Goal: Communication & Community: Ask a question

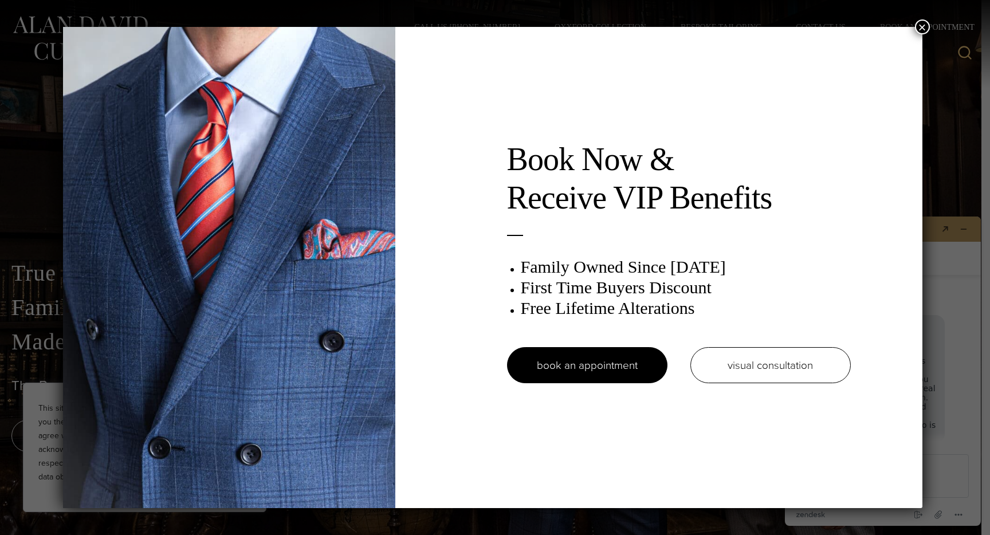
click at [921, 25] on button "×" at bounding box center [922, 26] width 15 height 15
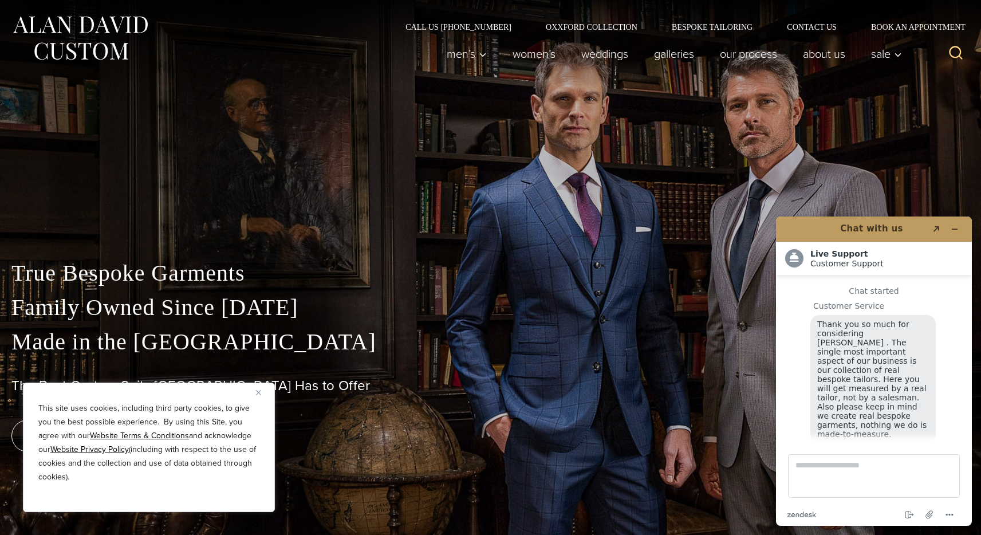
scroll to position [11, 0]
click at [955, 224] on button "Minimize widget" at bounding box center [955, 229] width 18 height 16
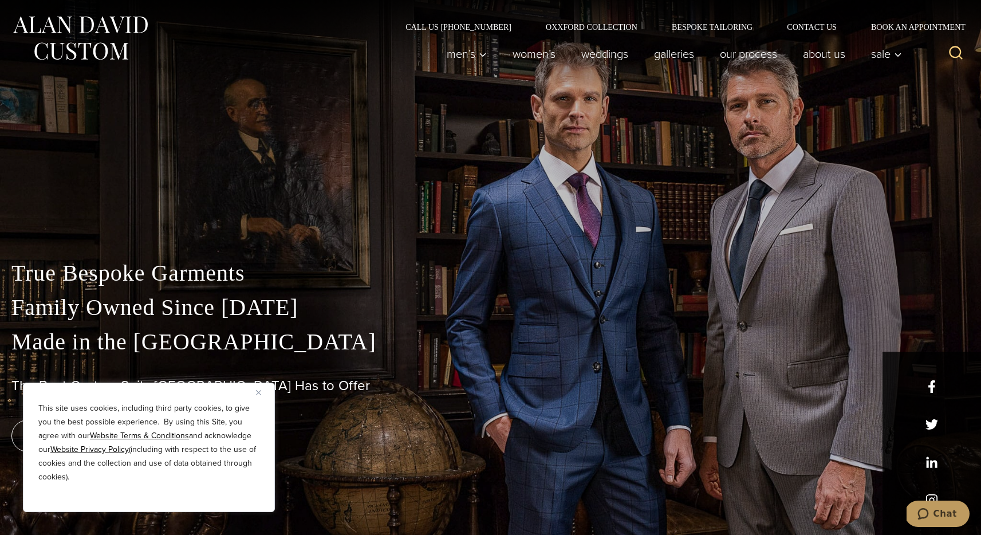
click at [937, 494] on div "True Bespoke Garments Family Owned Since 1913 Made in the United States The Bes…" at bounding box center [490, 395] width 981 height 279
click at [933, 496] on div "True Bespoke Garments Family Owned Since 1913 Made in the United States The Bes…" at bounding box center [490, 395] width 981 height 279
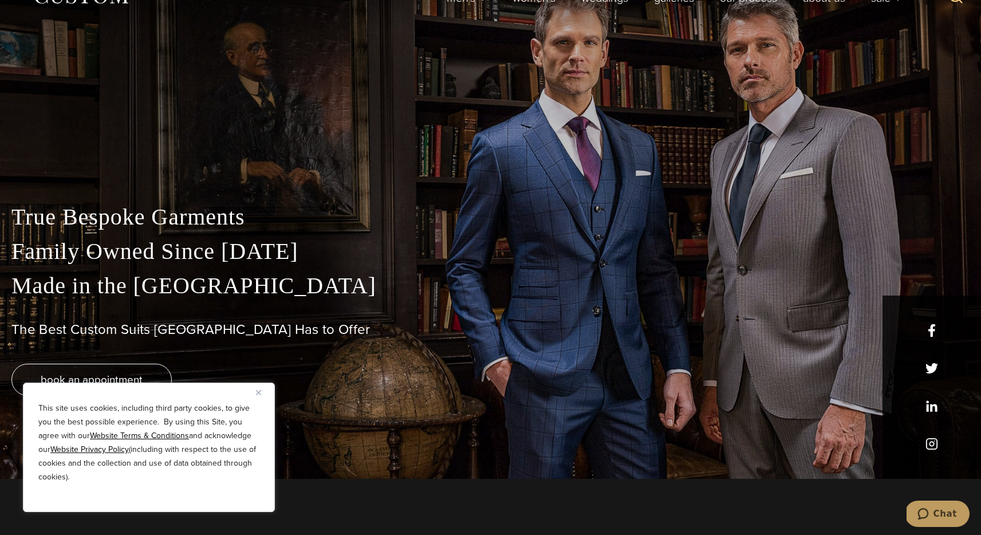
scroll to position [139, 0]
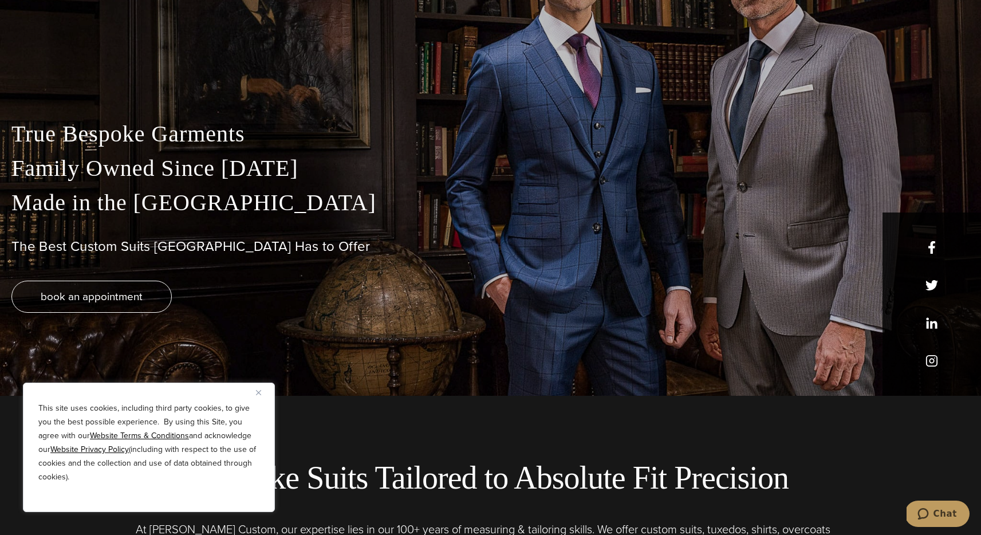
click at [929, 362] on div "True Bespoke Garments Family Owned Since 1913 Made in the United States The Bes…" at bounding box center [490, 256] width 981 height 279
click at [932, 361] on div "True Bespoke Garments Family Owned Since 1913 Made in the United States The Bes…" at bounding box center [490, 256] width 981 height 279
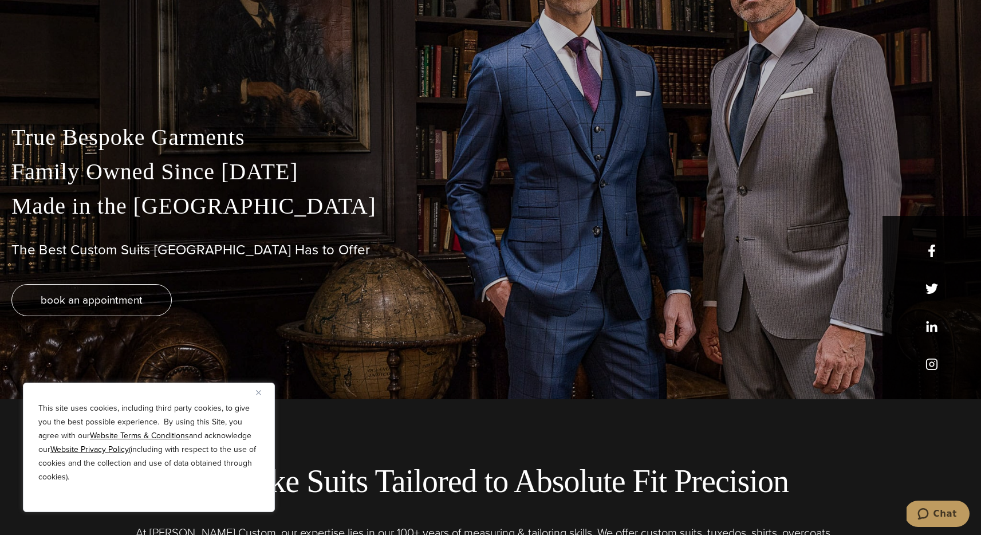
scroll to position [0, 0]
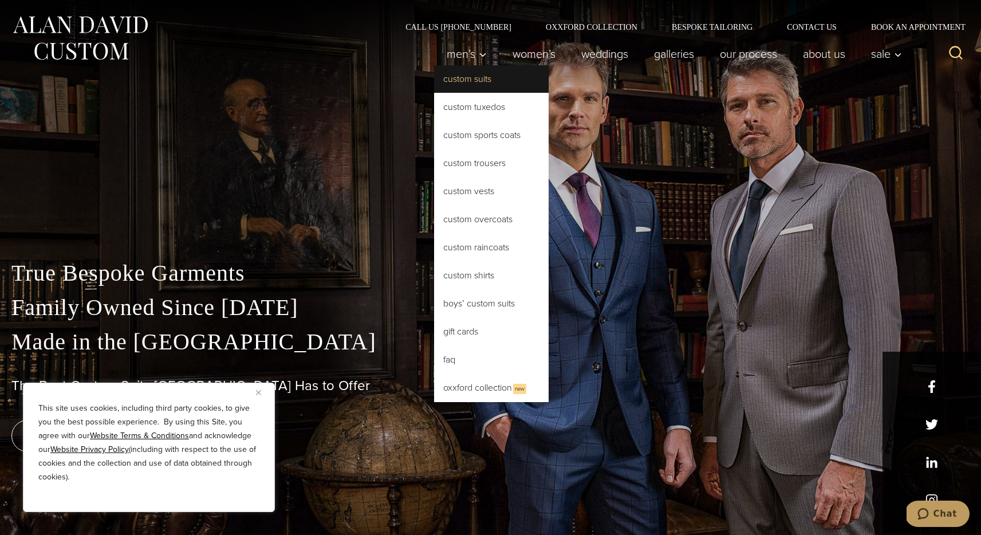
click at [472, 71] on link "Custom Suits" at bounding box center [491, 78] width 115 height 27
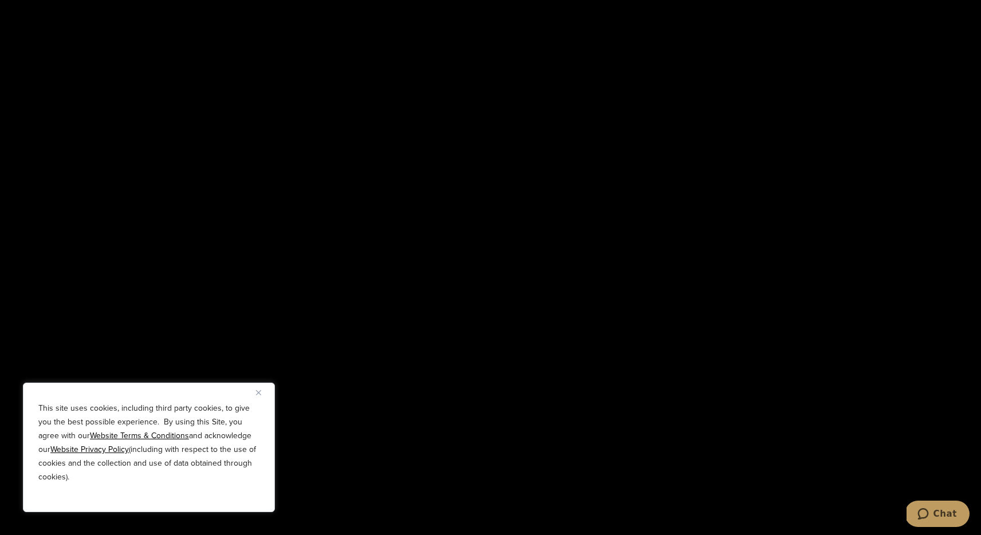
scroll to position [2100, 0]
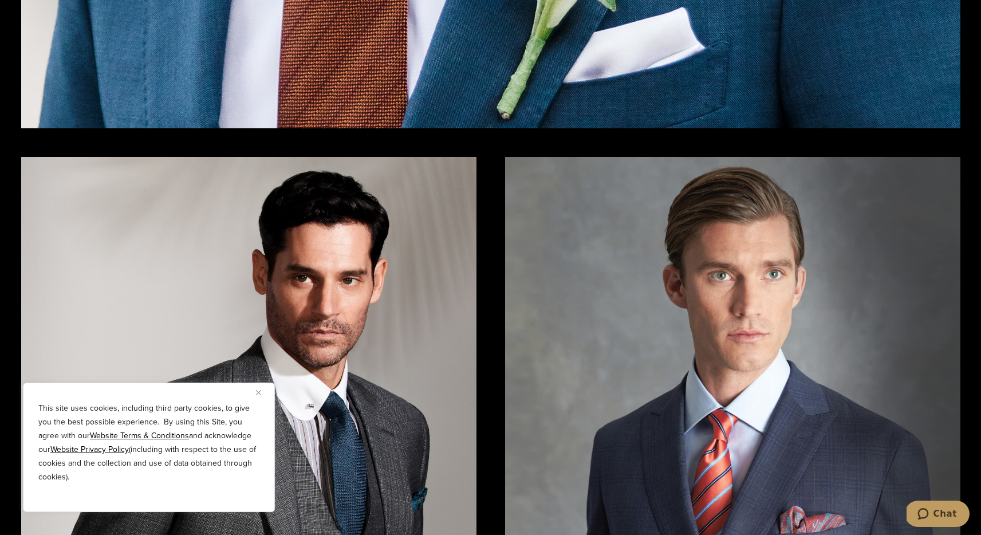
click at [258, 393] on img "Close" at bounding box center [258, 392] width 5 height 5
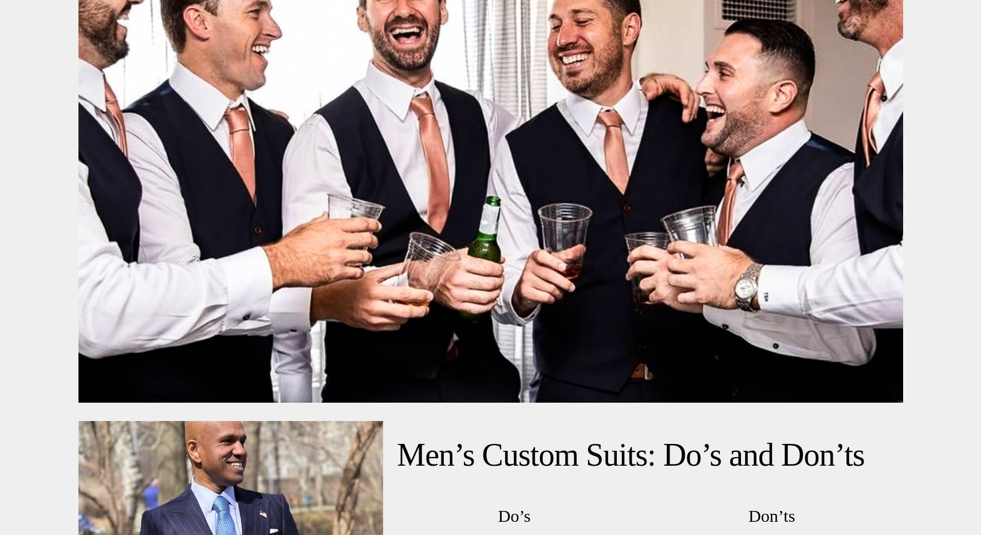
scroll to position [5480, 0]
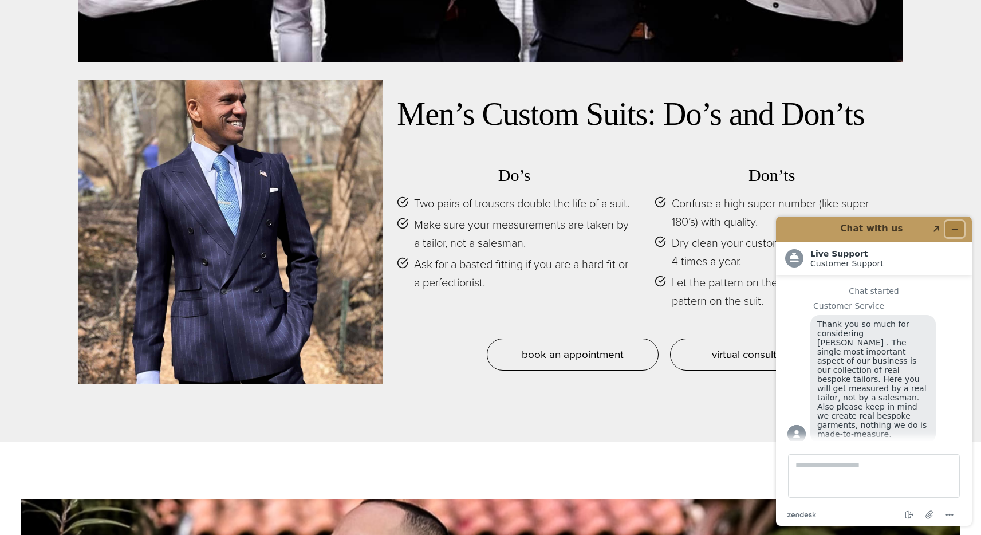
click at [959, 233] on button "Minimize widget" at bounding box center [955, 229] width 18 height 16
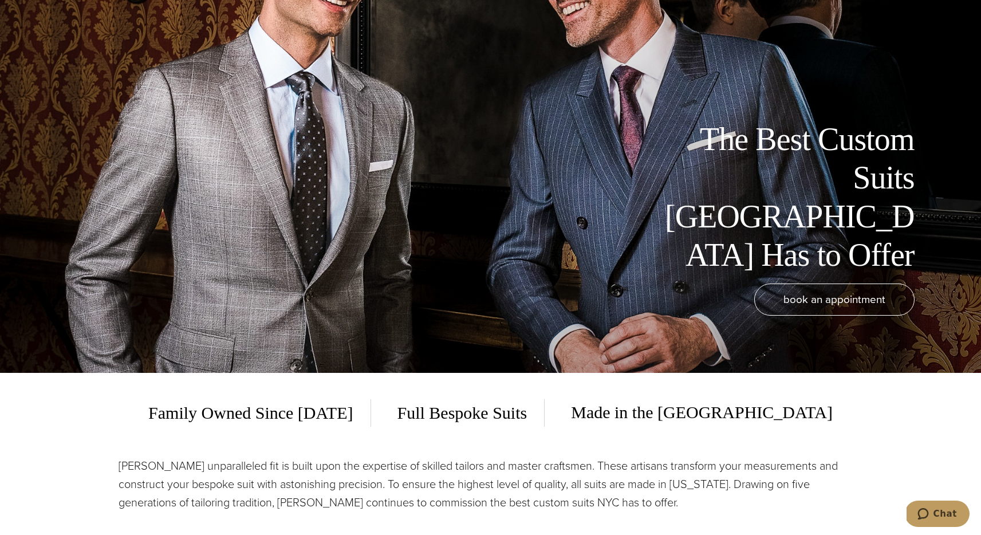
scroll to position [0, 0]
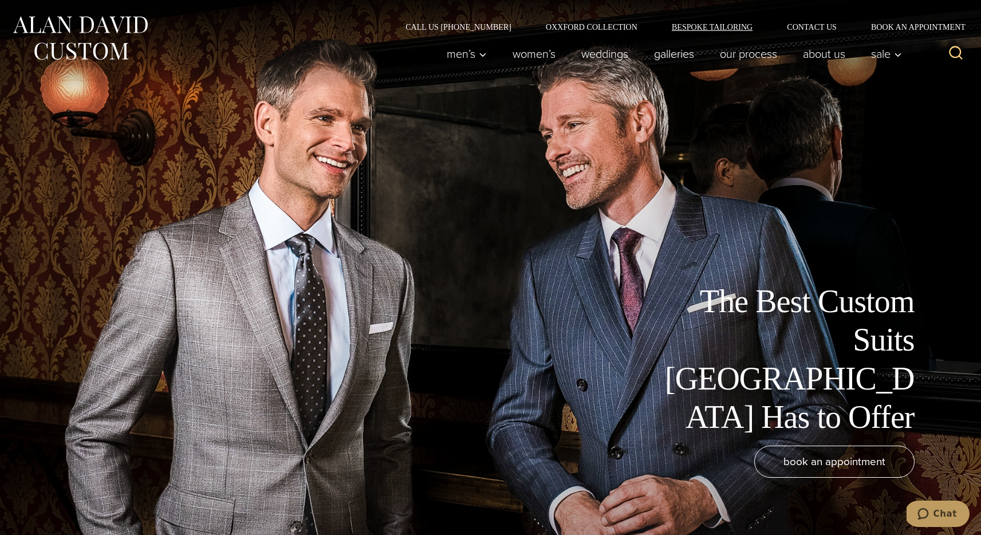
click at [671, 27] on link "Bespoke Tailoring" at bounding box center [712, 27] width 115 height 8
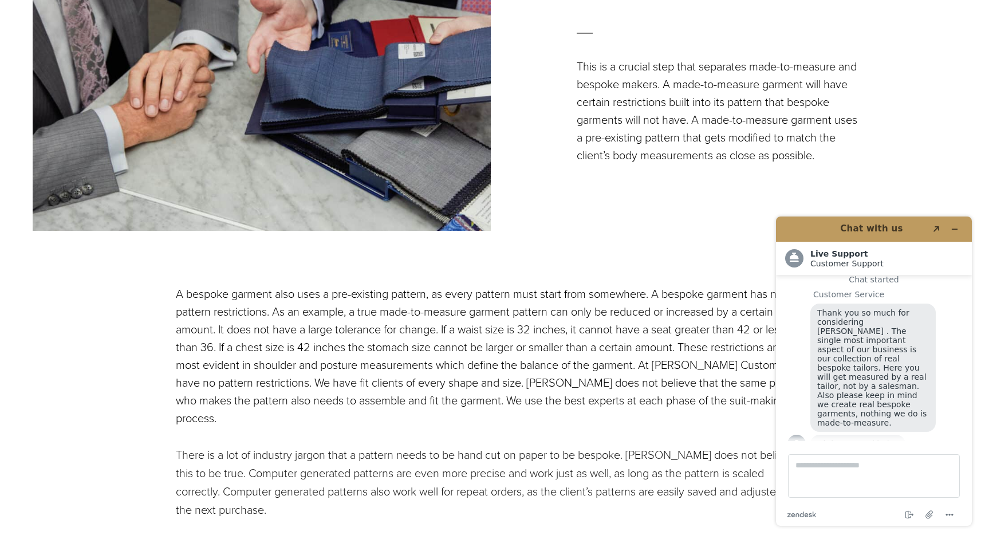
scroll to position [1601, 0]
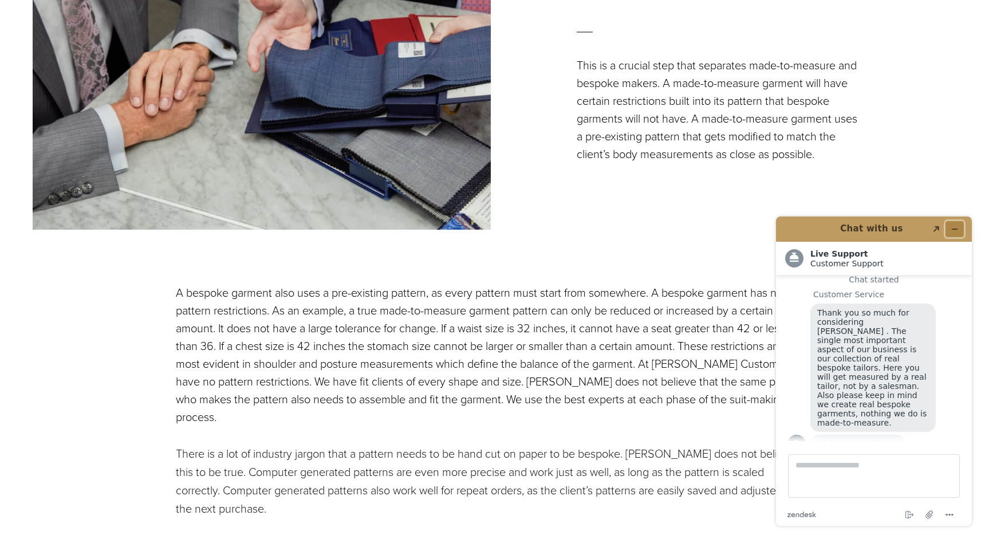
click at [958, 227] on icon "Minimize widget" at bounding box center [955, 229] width 8 height 8
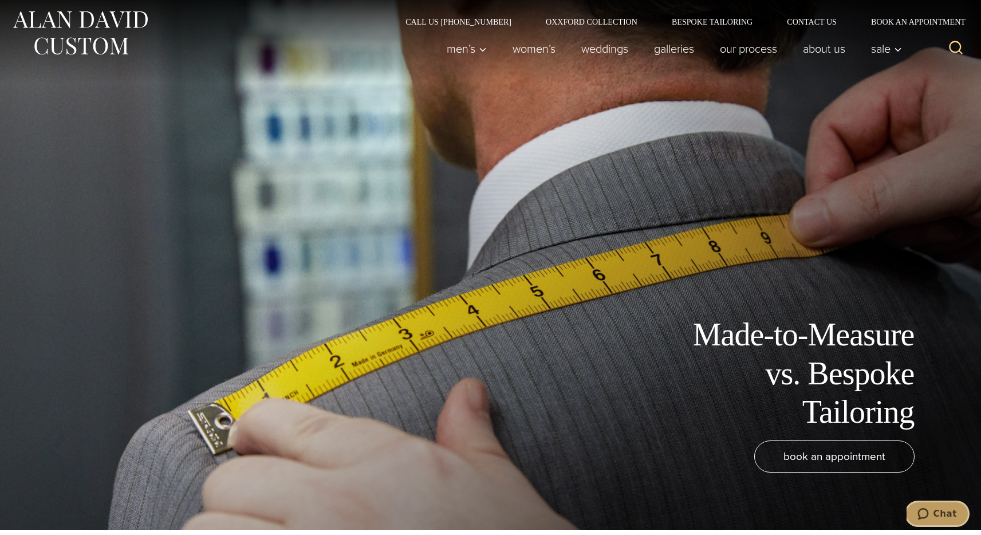
scroll to position [0, 0]
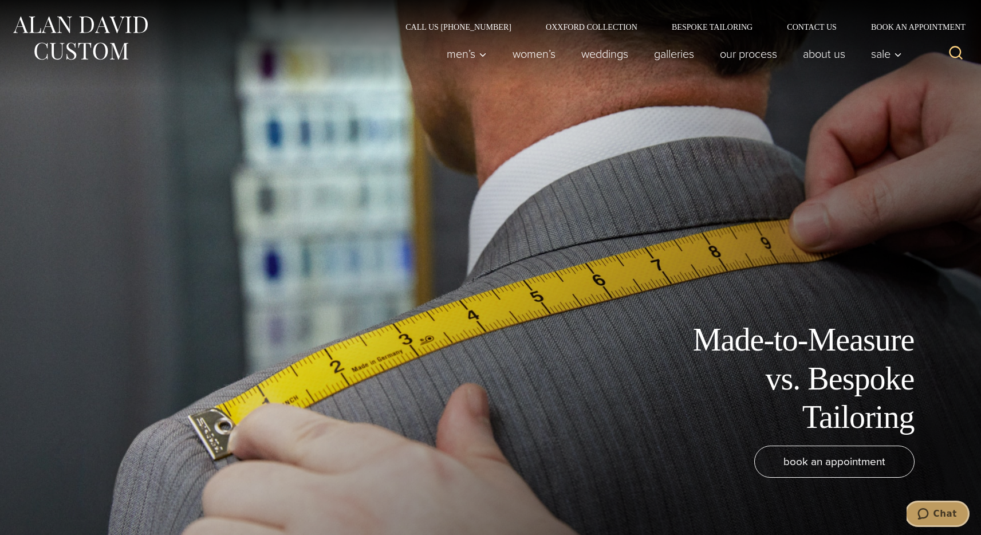
click at [918, 505] on button "Chat" at bounding box center [937, 514] width 65 height 26
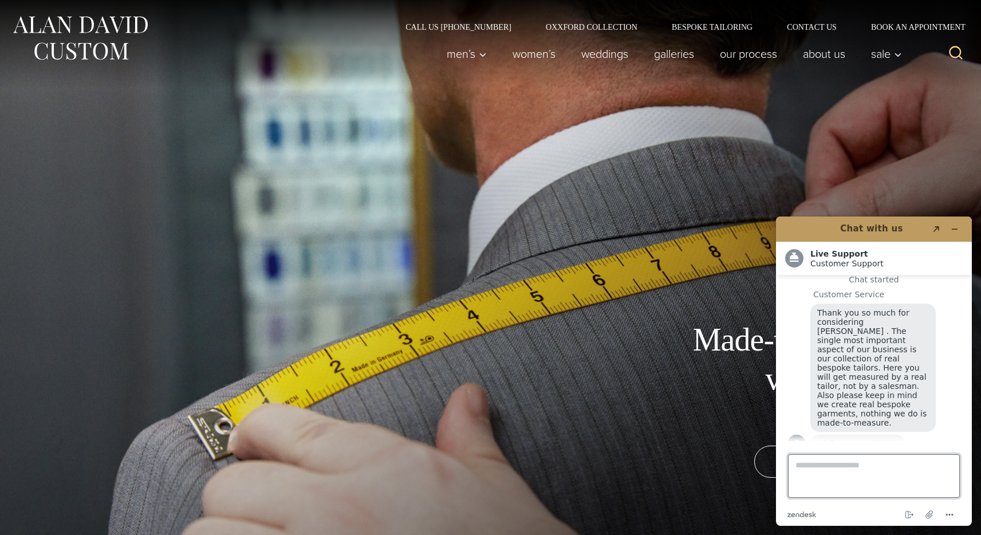
click at [845, 462] on textarea "Type a message here..." at bounding box center [874, 476] width 172 height 44
type textarea "**********"
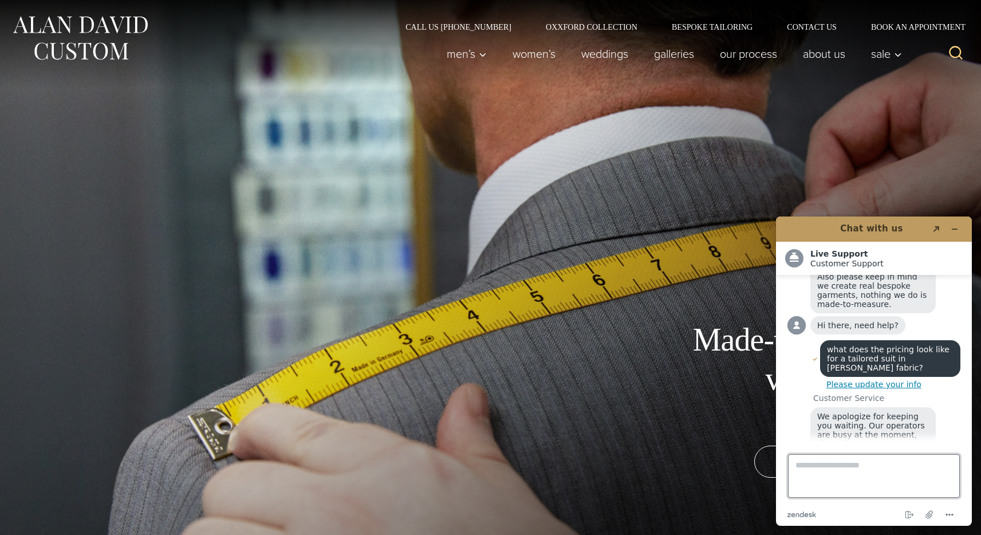
scroll to position [155, 0]
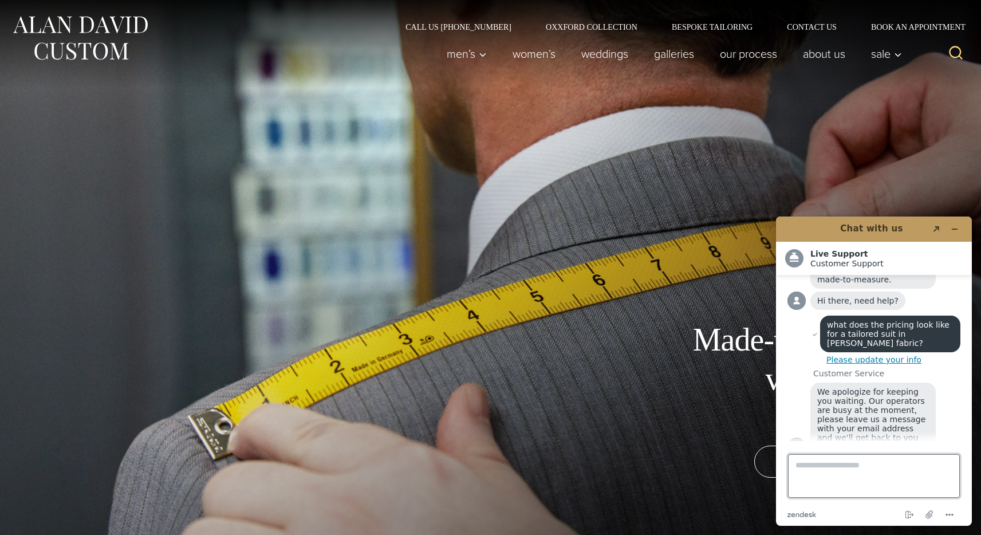
click at [817, 462] on textarea "Type a message here..." at bounding box center [874, 476] width 172 height 44
type textarea "**********"
